Goal: Transaction & Acquisition: Purchase product/service

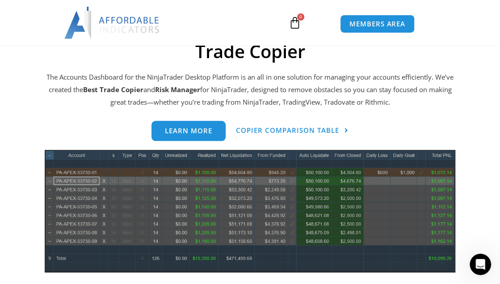
scroll to position [491, 0]
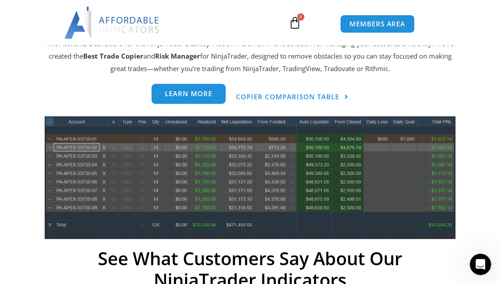
click at [182, 90] on span "Learn more" at bounding box center [188, 93] width 47 height 7
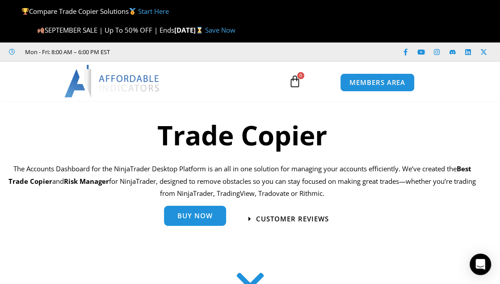
click at [196, 214] on span "Buy Now" at bounding box center [194, 215] width 35 height 7
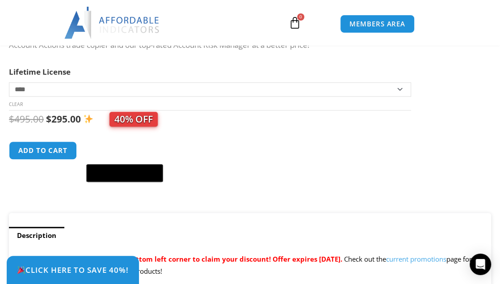
scroll to position [402, 0]
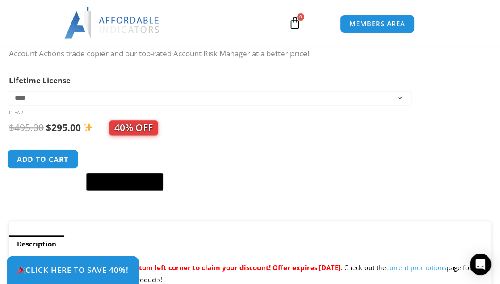
click at [38, 158] on button "Add to cart" at bounding box center [42, 158] width 71 height 19
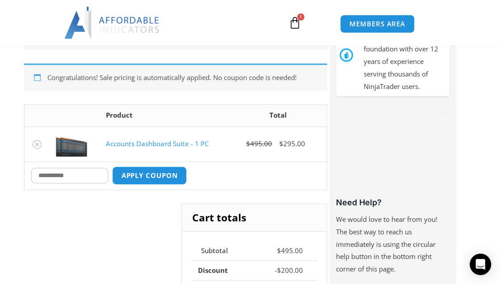
scroll to position [223, 0]
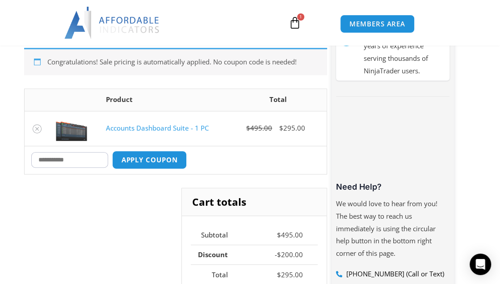
click at [53, 160] on input "Coupon:" at bounding box center [69, 160] width 77 height 16
type input "****"
click at [170, 157] on button "Apply coupon" at bounding box center [149, 159] width 79 height 19
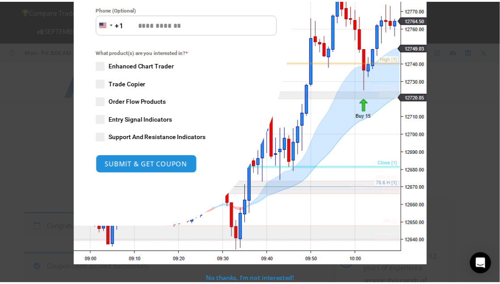
scroll to position [0, 0]
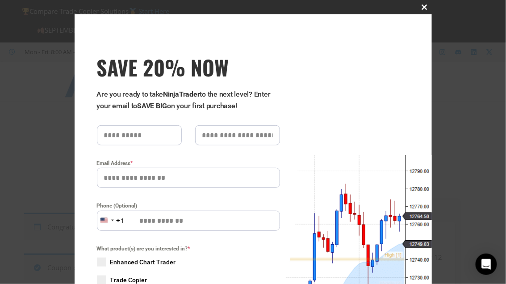
click at [421, 7] on span "SAVE 20% NOW popup" at bounding box center [425, 6] width 14 height 5
